Goal: Navigation & Orientation: Find specific page/section

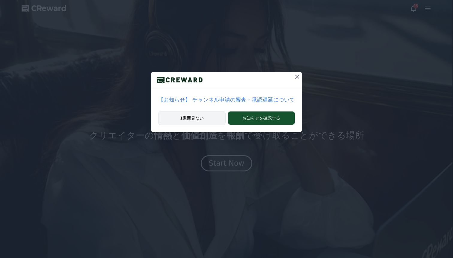
click at [216, 122] on button "1週間見ない" at bounding box center [191, 118] width 67 height 14
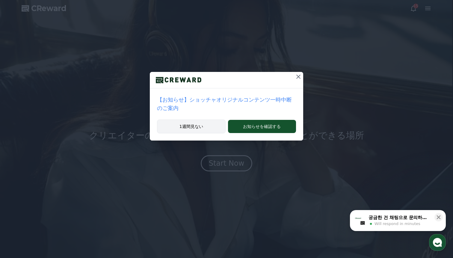
click at [213, 131] on button "1週間見ない" at bounding box center [191, 126] width 69 height 14
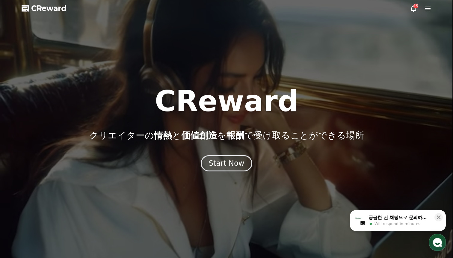
click at [295, 77] on div at bounding box center [226, 129] width 453 height 258
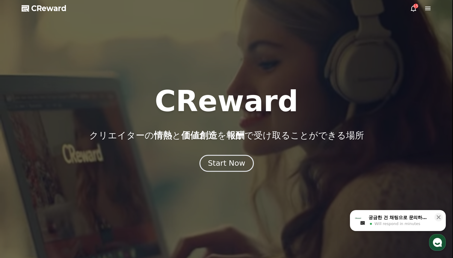
click at [234, 166] on div "Start Now" at bounding box center [226, 163] width 37 height 10
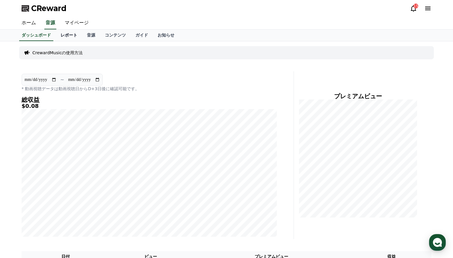
click at [69, 37] on link "レポート" at bounding box center [69, 35] width 26 height 11
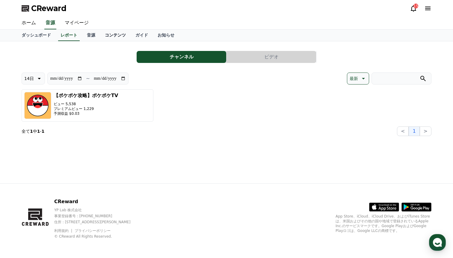
click at [100, 37] on link "コンテンツ" at bounding box center [115, 35] width 31 height 11
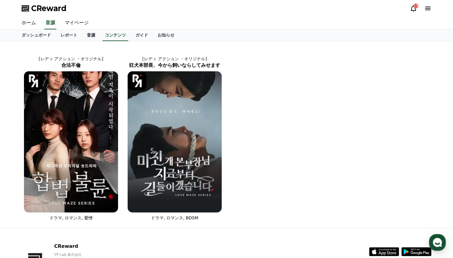
click at [90, 38] on link "音源" at bounding box center [91, 35] width 18 height 11
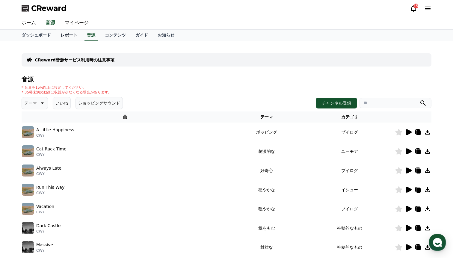
click at [75, 36] on link "レポート" at bounding box center [69, 35] width 26 height 11
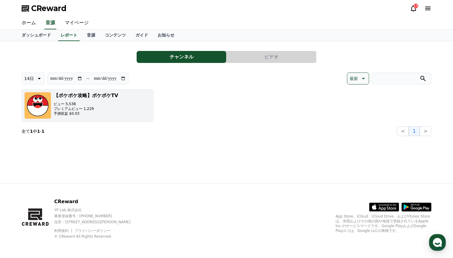
click at [87, 110] on p "プレミアムビュー 1,229" at bounding box center [86, 108] width 64 height 5
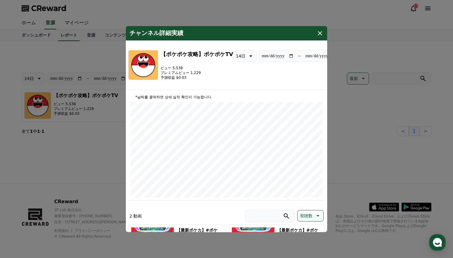
click at [318, 30] on icon "modal" at bounding box center [319, 32] width 7 height 7
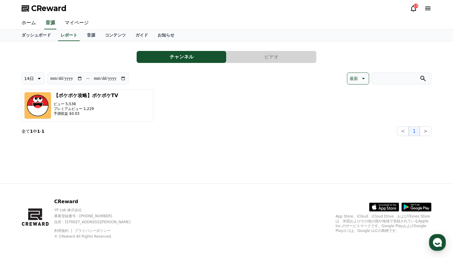
click at [415, 4] on div "15" at bounding box center [415, 6] width 5 height 5
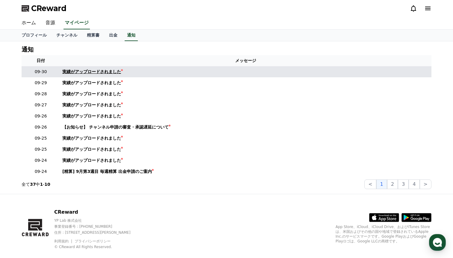
click at [134, 73] on link "実績がアップロードされました" at bounding box center [245, 72] width 367 height 6
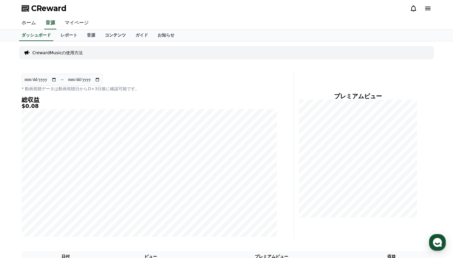
click at [113, 36] on link "コンテンツ" at bounding box center [115, 35] width 31 height 11
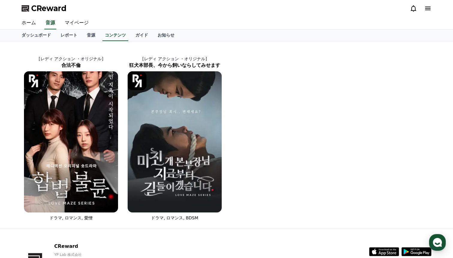
click at [154, 29] on div "ホーム 音源 マイページ" at bounding box center [226, 23] width 419 height 13
click at [165, 32] on link "お知らせ" at bounding box center [166, 35] width 26 height 11
click at [54, 5] on span "CReward" at bounding box center [48, 9] width 35 height 10
